Goal: Task Accomplishment & Management: Use online tool/utility

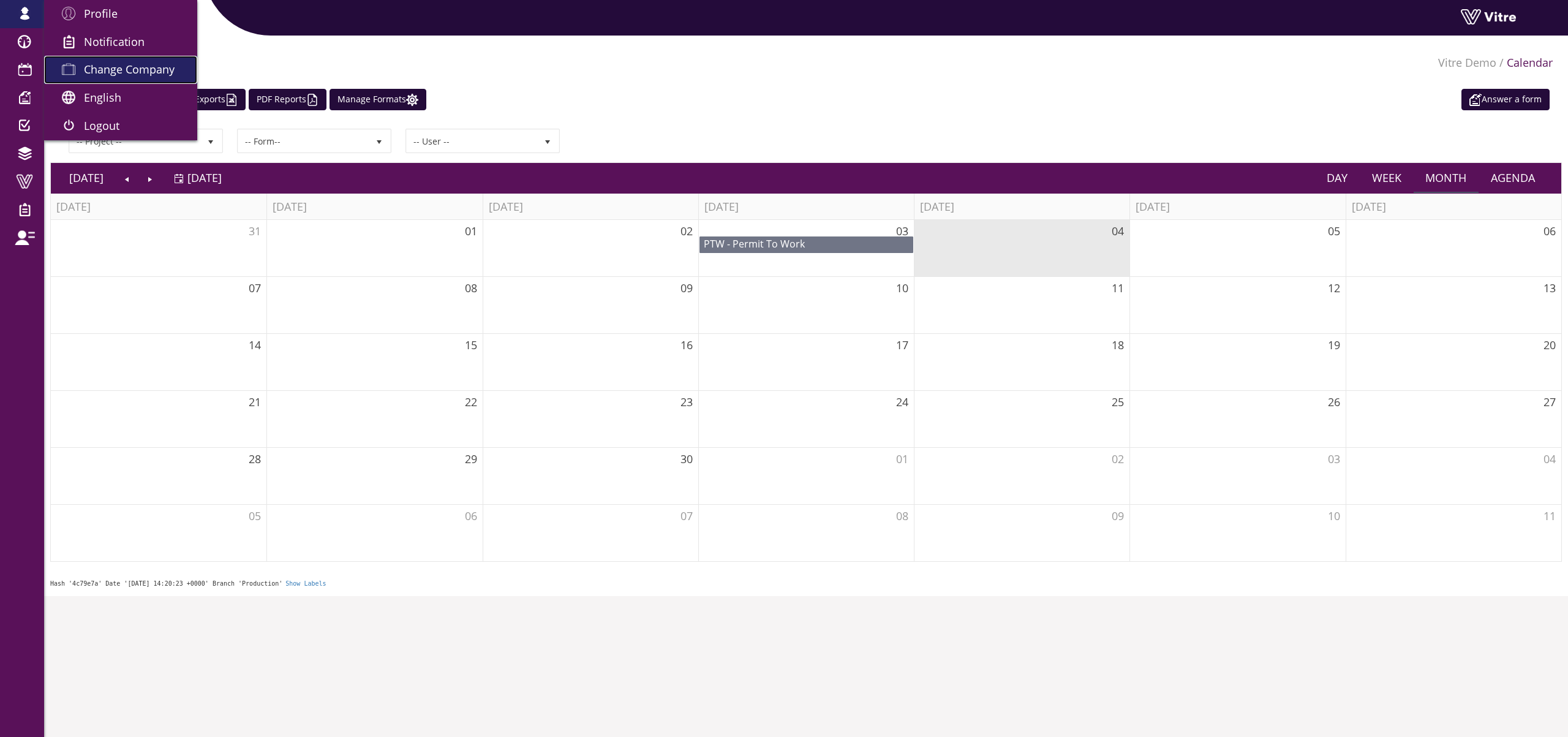
click at [111, 75] on span "Change Company" at bounding box center [129, 70] width 91 height 15
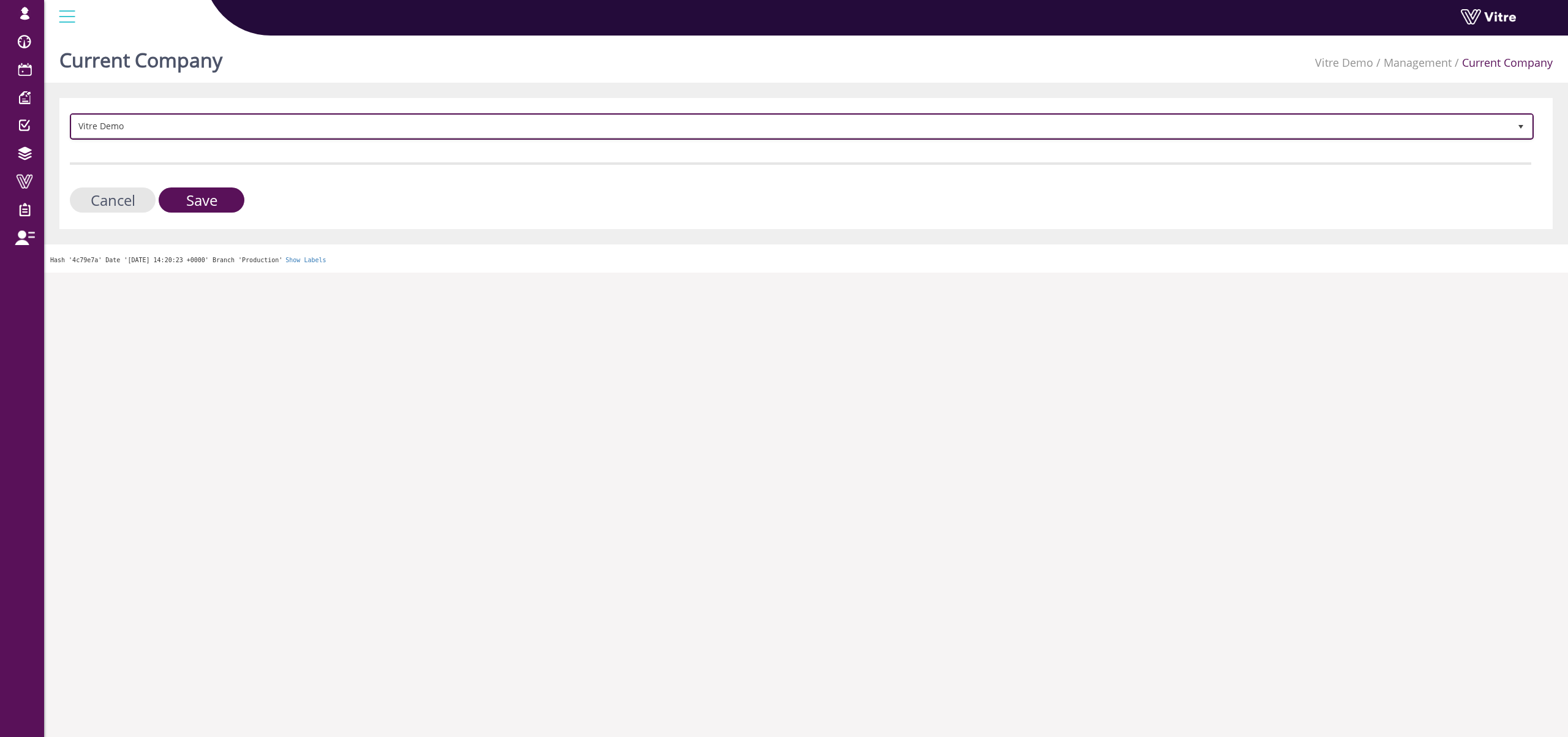
click at [154, 134] on span "Vitre Demo" at bounding box center [791, 126] width 1438 height 22
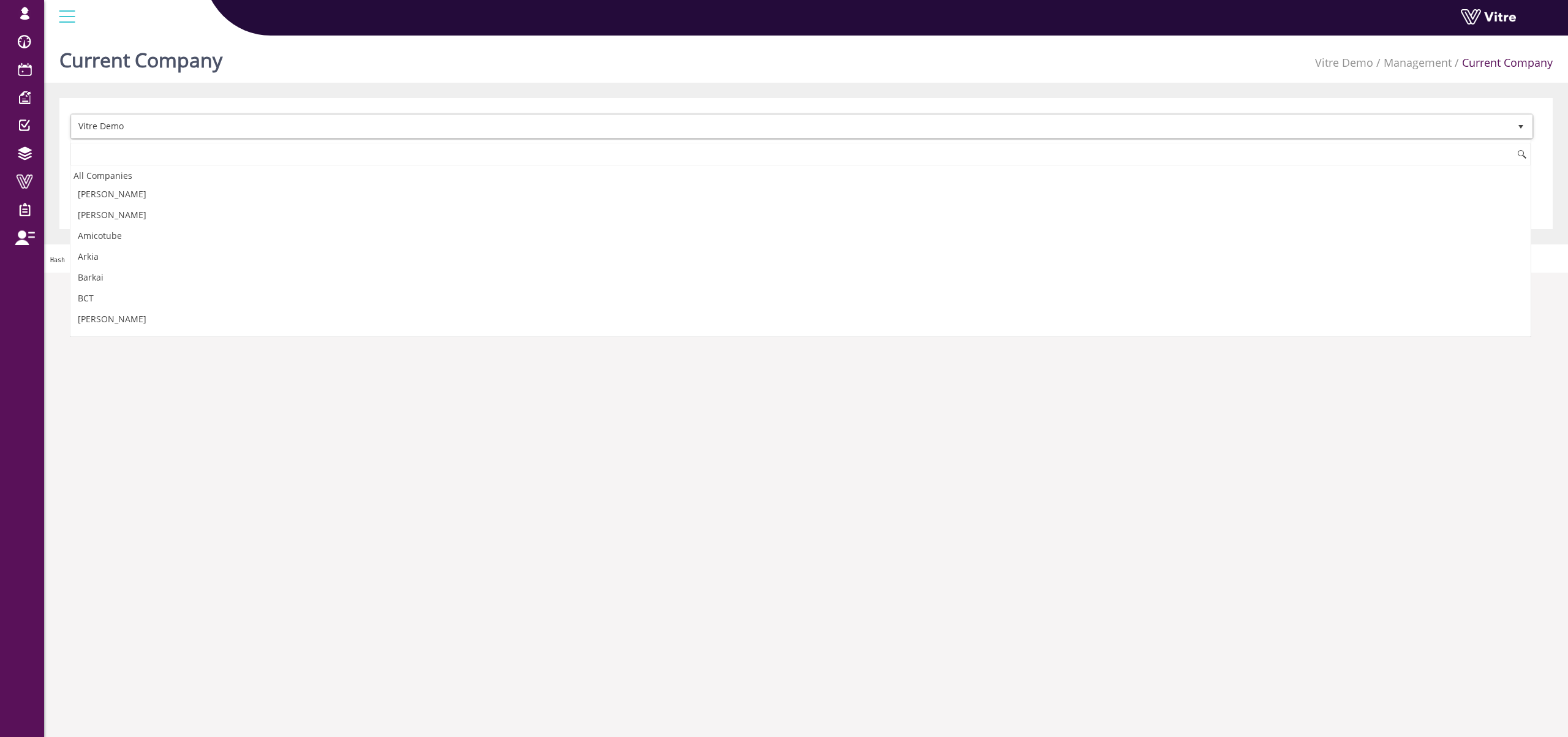
scroll to position [1662, 0]
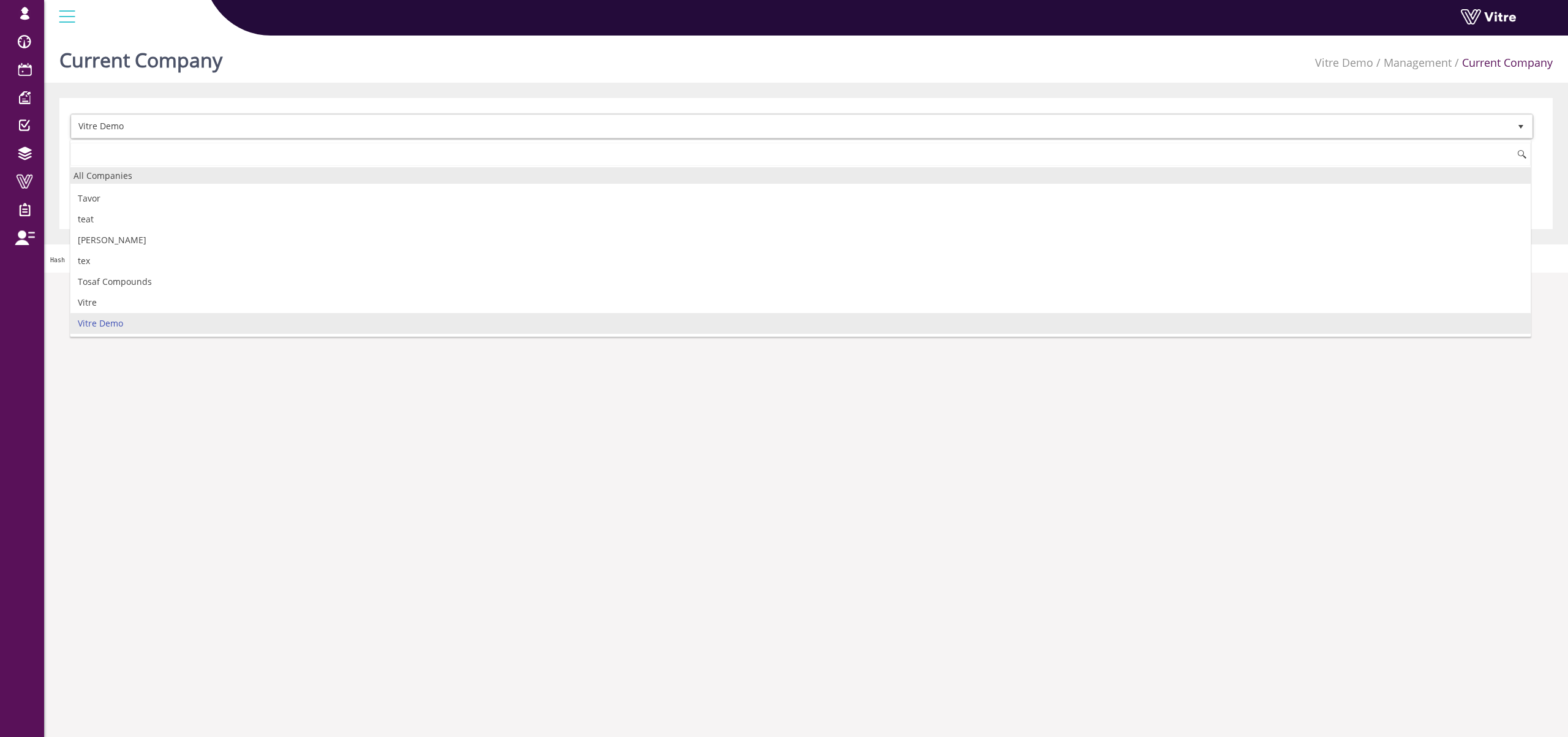
click at [136, 175] on div "All Companies" at bounding box center [800, 175] width 1460 height 16
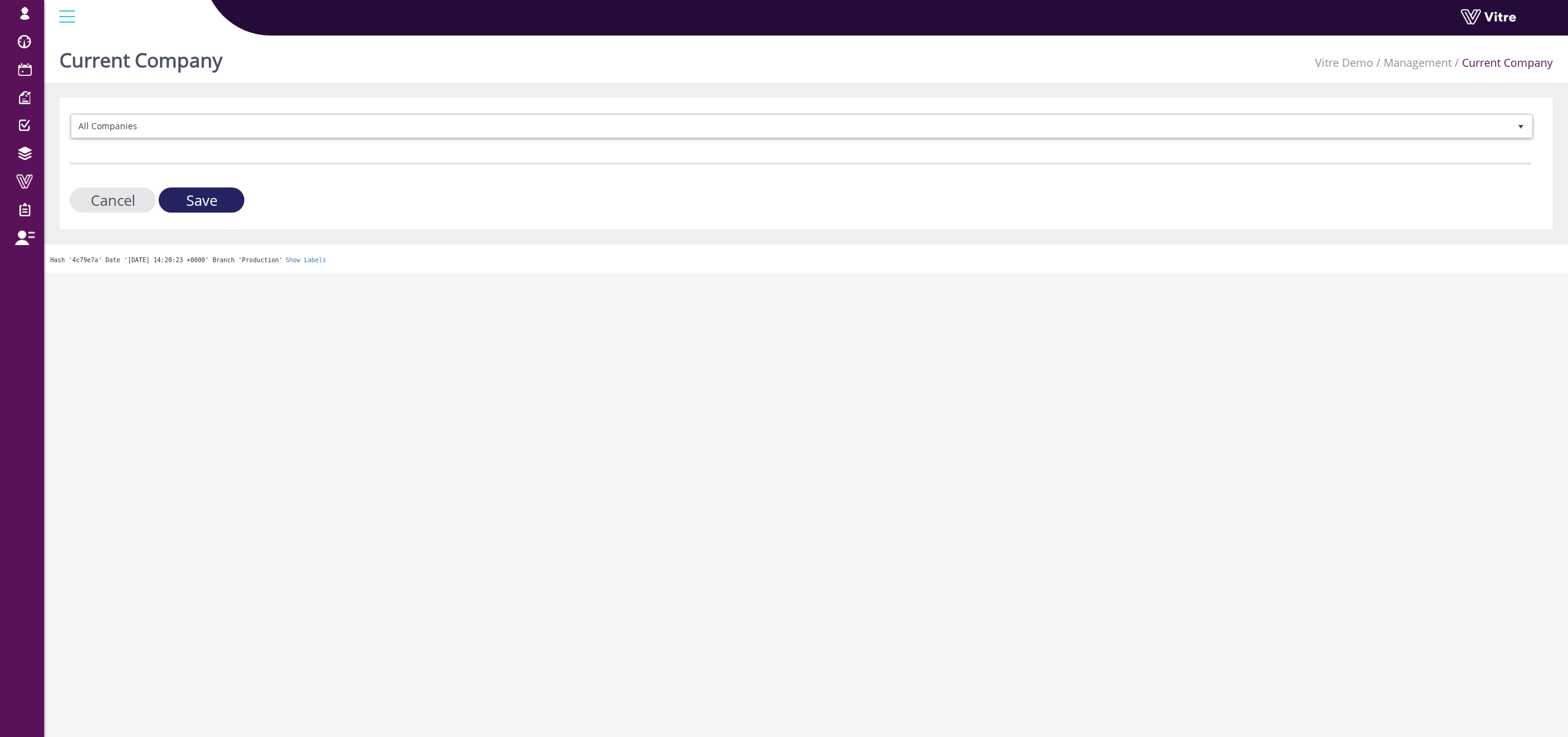
drag, startPoint x: 210, startPoint y: 198, endPoint x: 226, endPoint y: 201, distance: 16.3
click at [210, 199] on input "Save" at bounding box center [202, 200] width 86 height 25
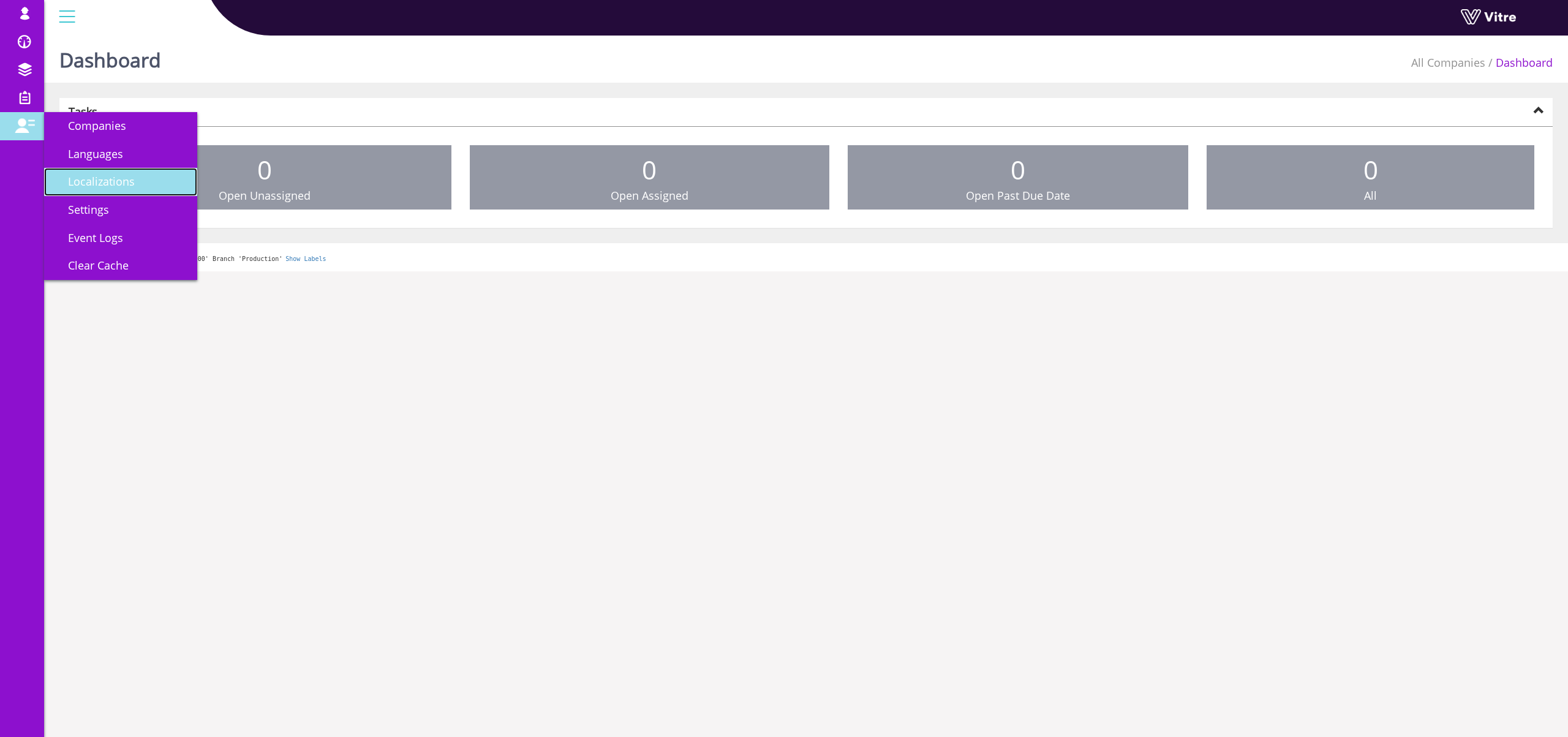
click at [134, 191] on link "Localizations" at bounding box center [121, 182] width 153 height 28
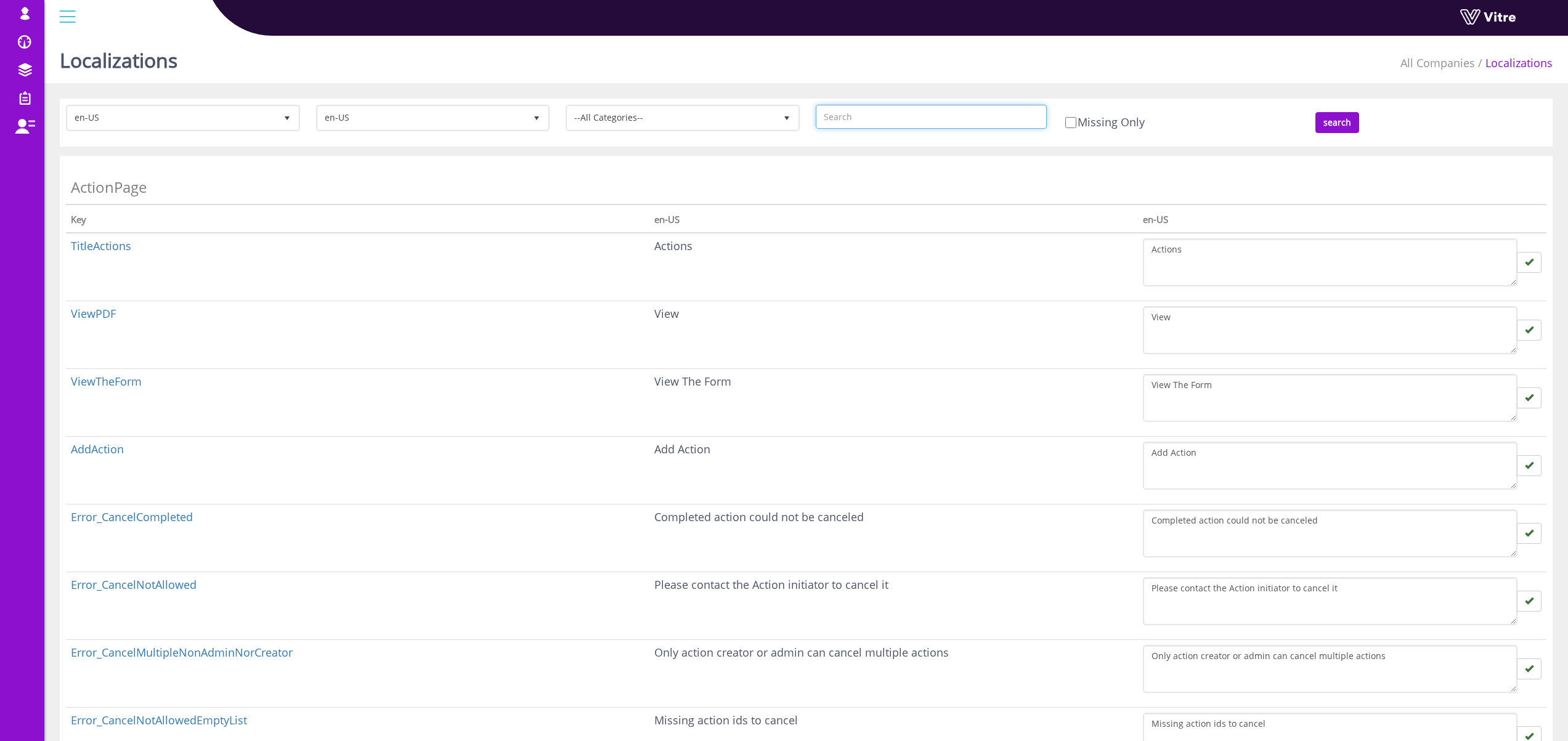
click at [881, 113] on input "text" at bounding box center [932, 117] width 232 height 24
type input "ר"
type input "recurren"
click at [1315, 112] on input "search" at bounding box center [1337, 122] width 44 height 21
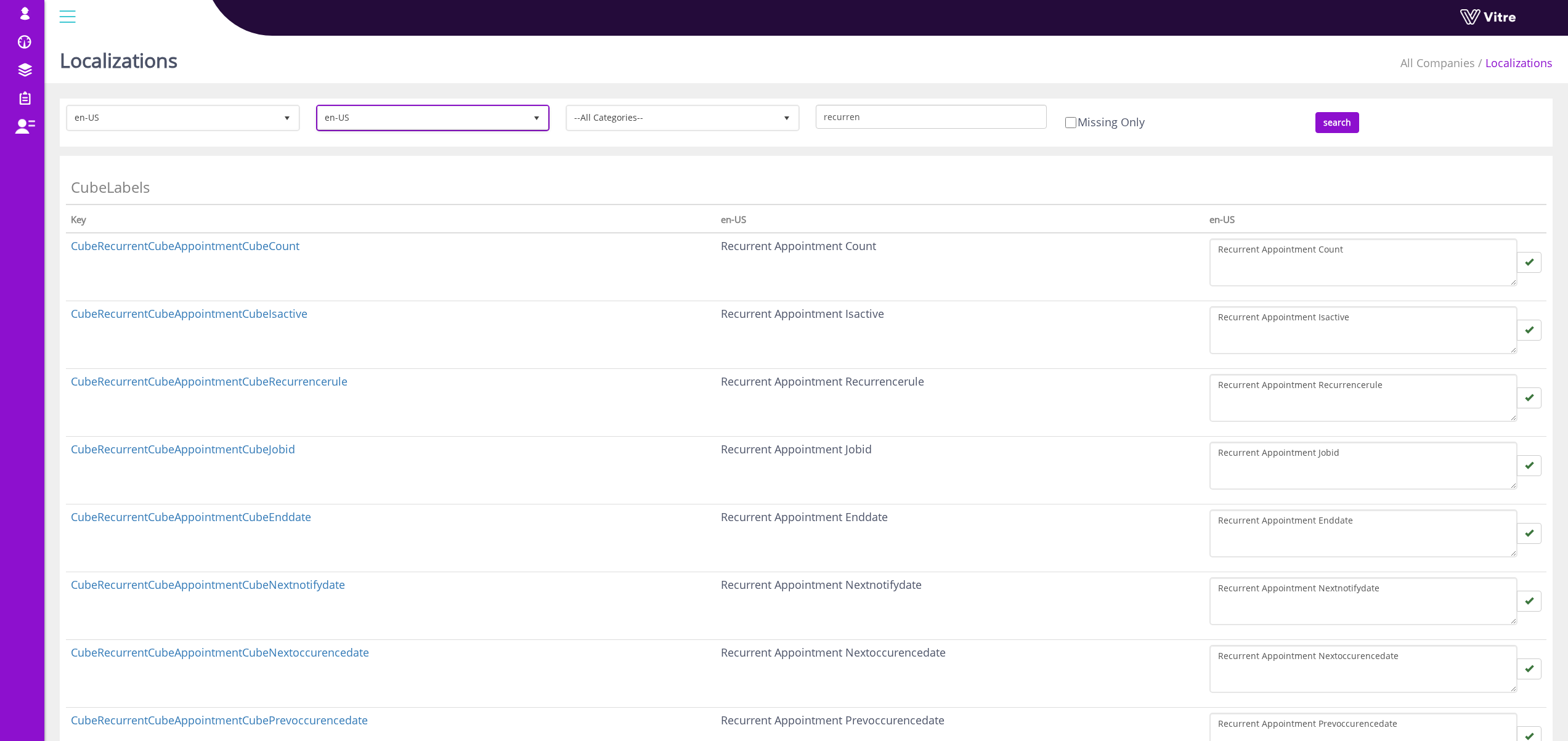
click at [491, 121] on span "en-US" at bounding box center [421, 117] width 208 height 22
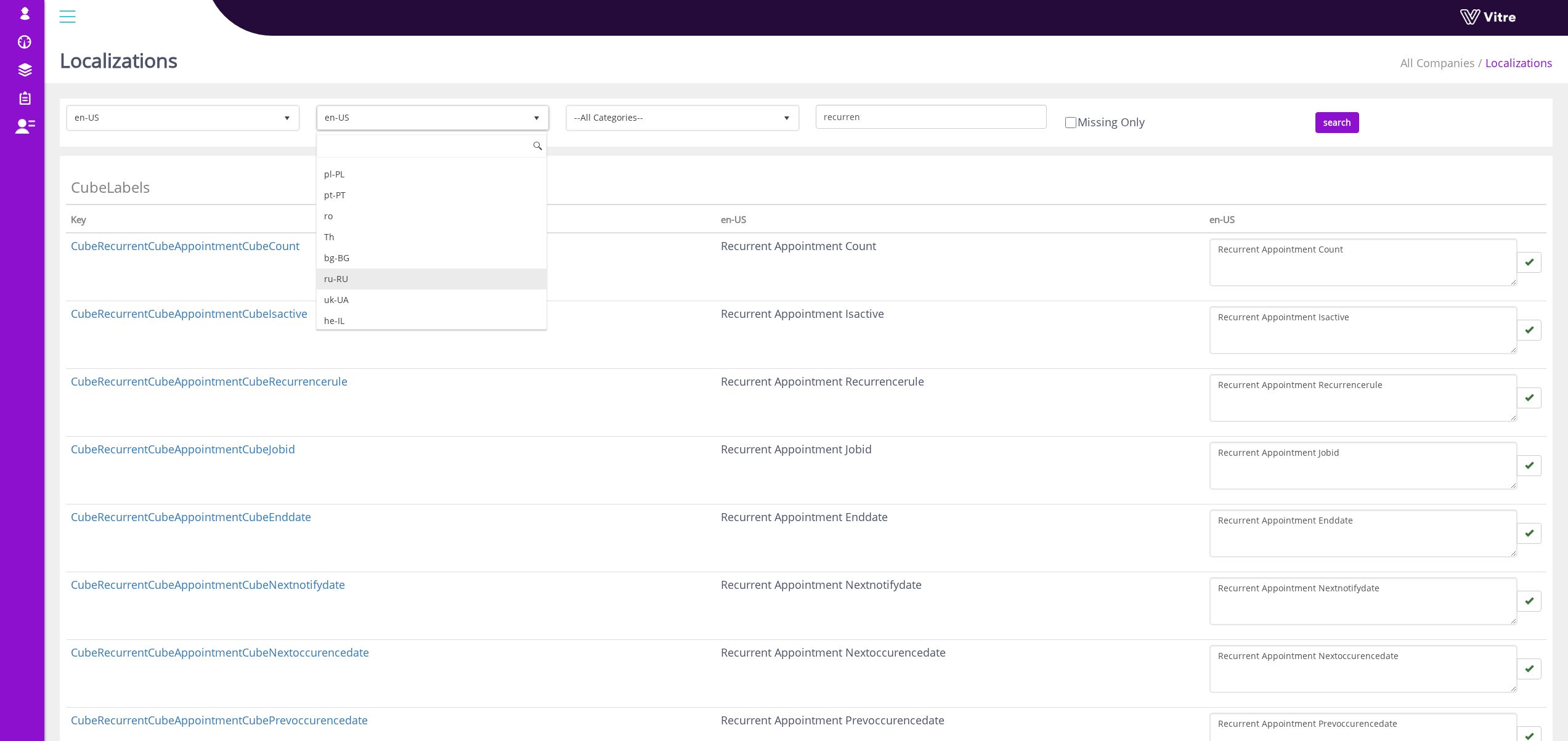
scroll to position [251, 0]
click at [366, 260] on li "he-IL" at bounding box center [432, 253] width 231 height 21
click at [913, 69] on div "Localizations All Companies Localizations" at bounding box center [806, 57] width 1523 height 52
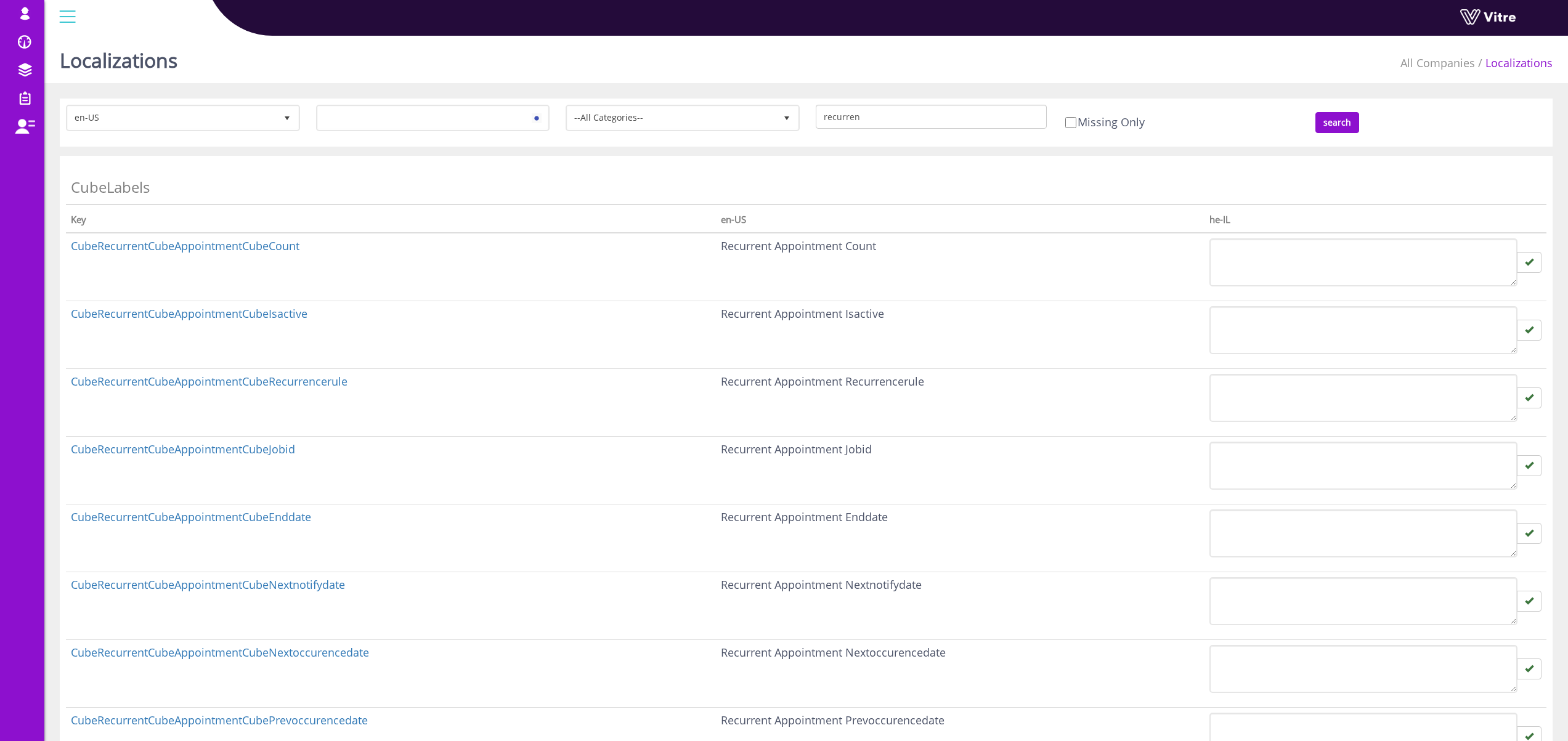
click at [1359, 129] on div "search" at bounding box center [1431, 122] width 250 height 21
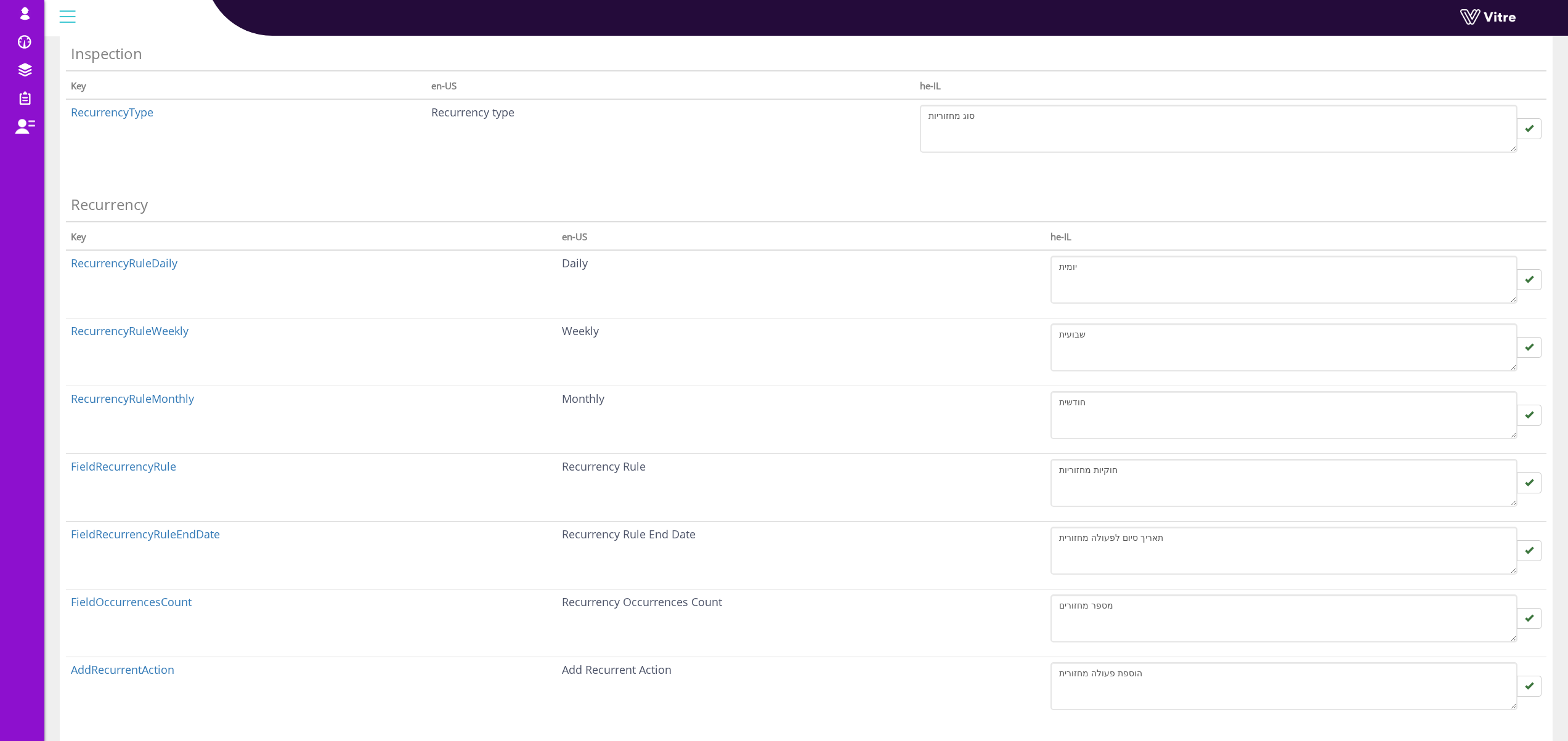
scroll to position [1119, 0]
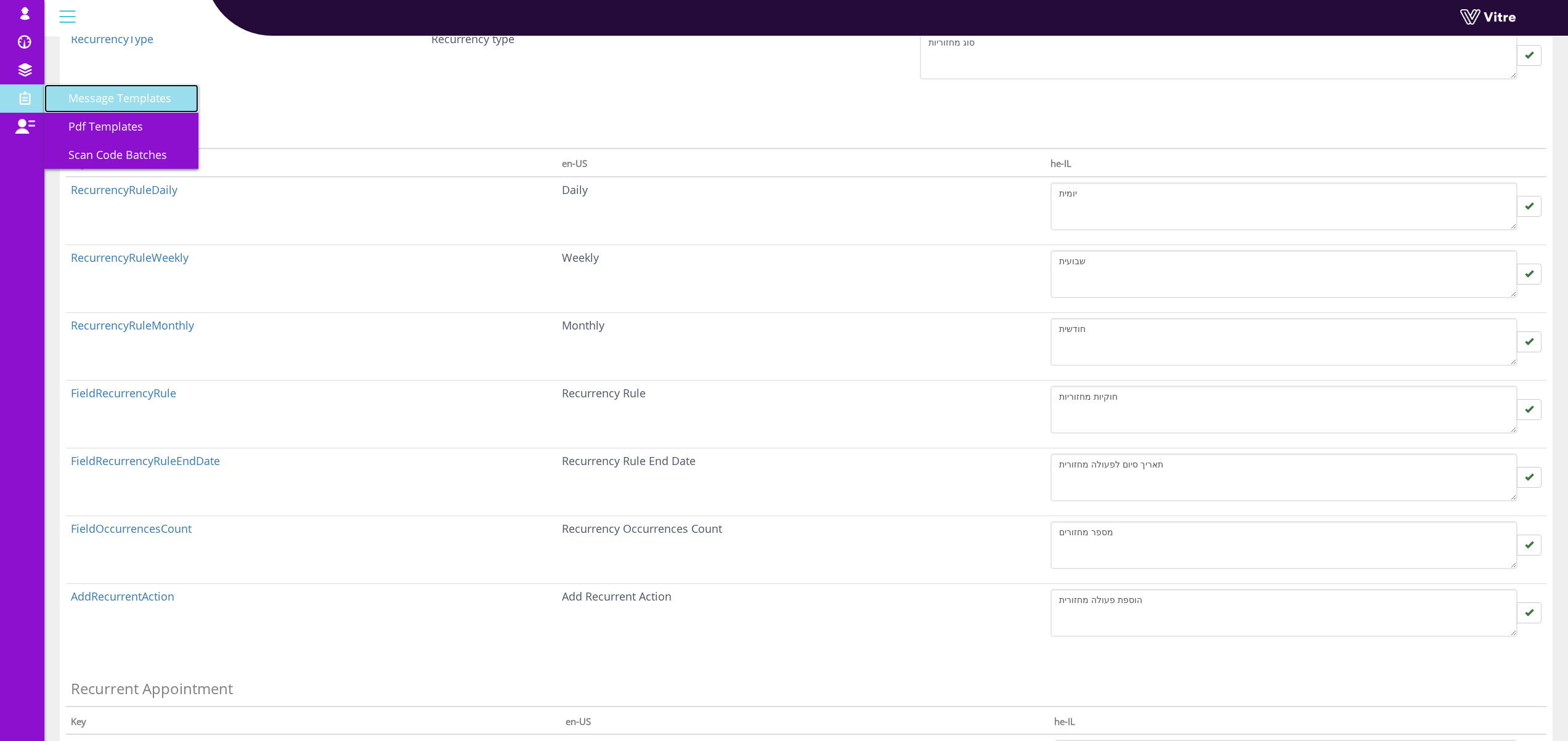
click at [132, 104] on span "Message Templates" at bounding box center [112, 98] width 117 height 15
